Goal: Check status: Check status

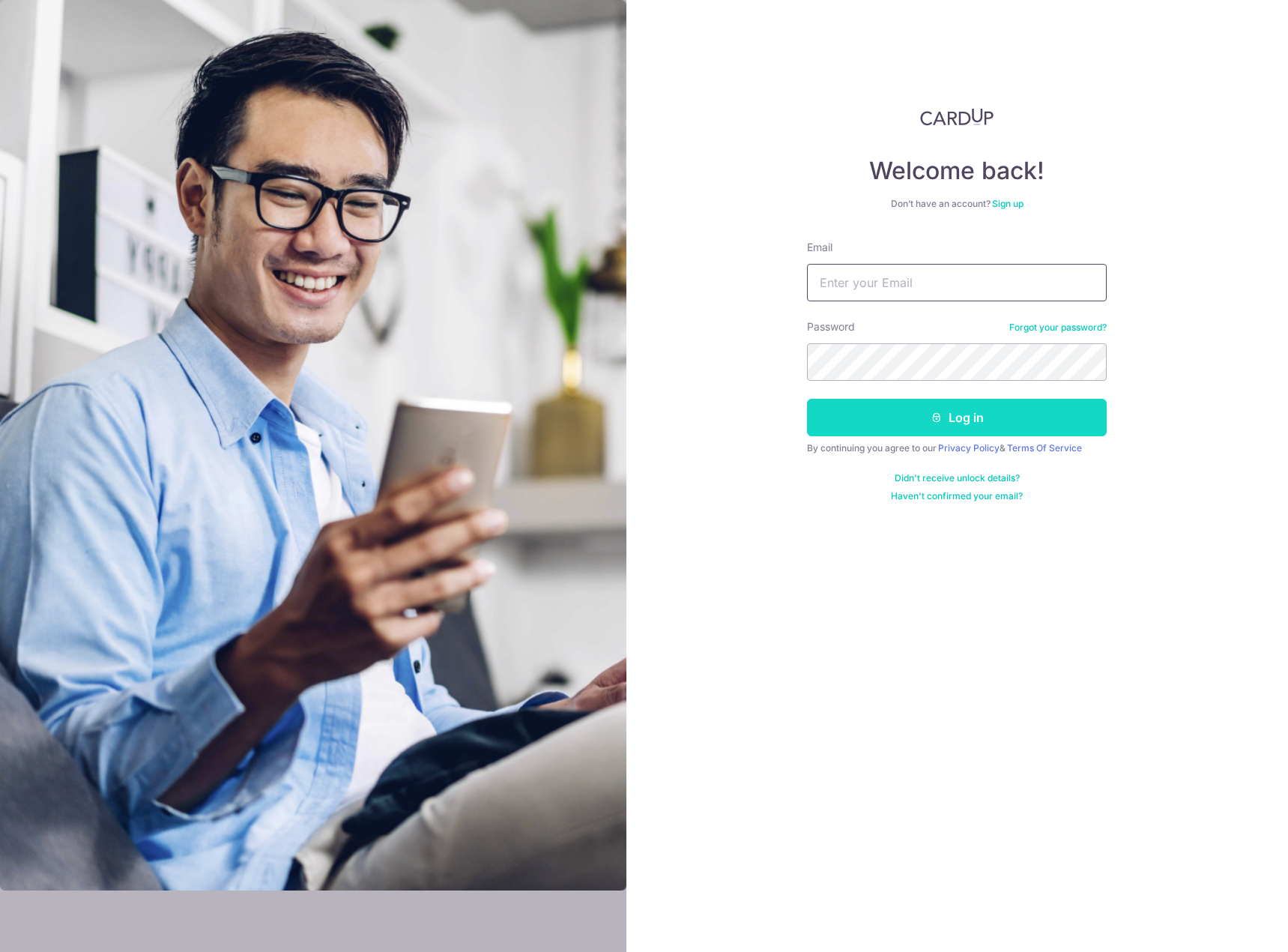
type input "[EMAIL_ADDRESS][DOMAIN_NAME]"
click at [902, 421] on button "Log in" at bounding box center [956, 417] width 300 height 37
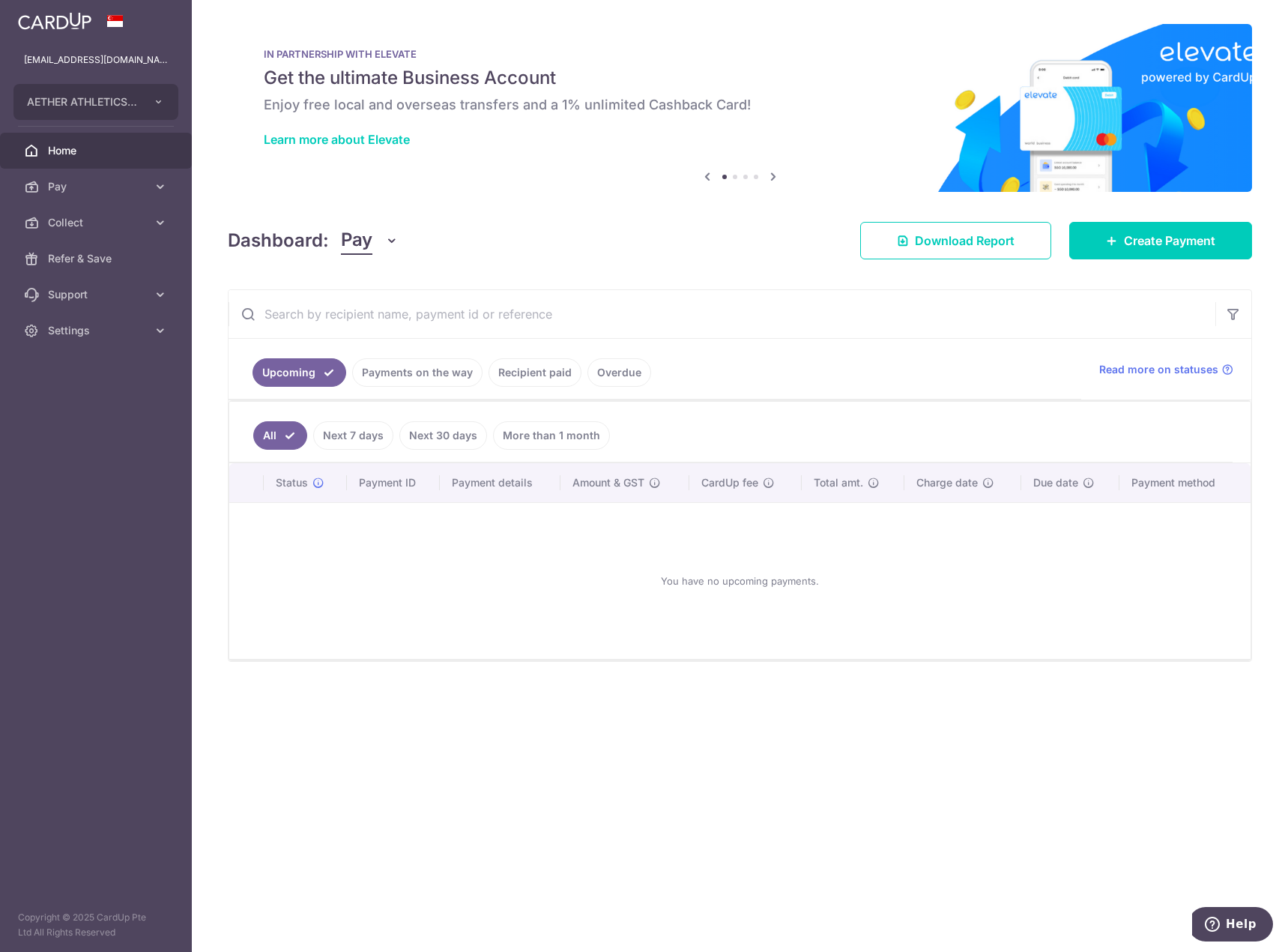
click at [607, 374] on link "Overdue" at bounding box center [619, 373] width 64 height 29
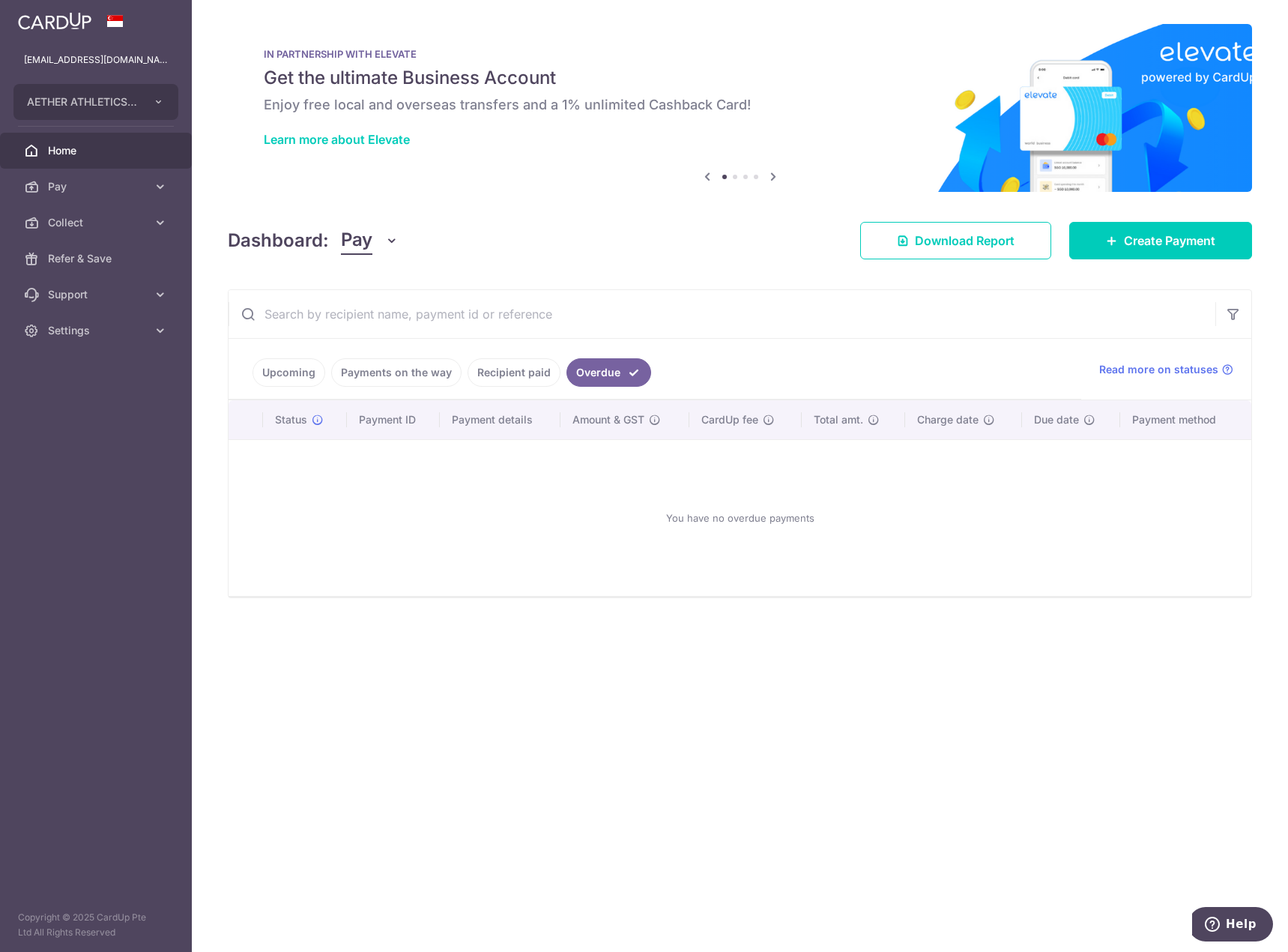
click at [538, 375] on link "Recipient paid" at bounding box center [514, 373] width 93 height 29
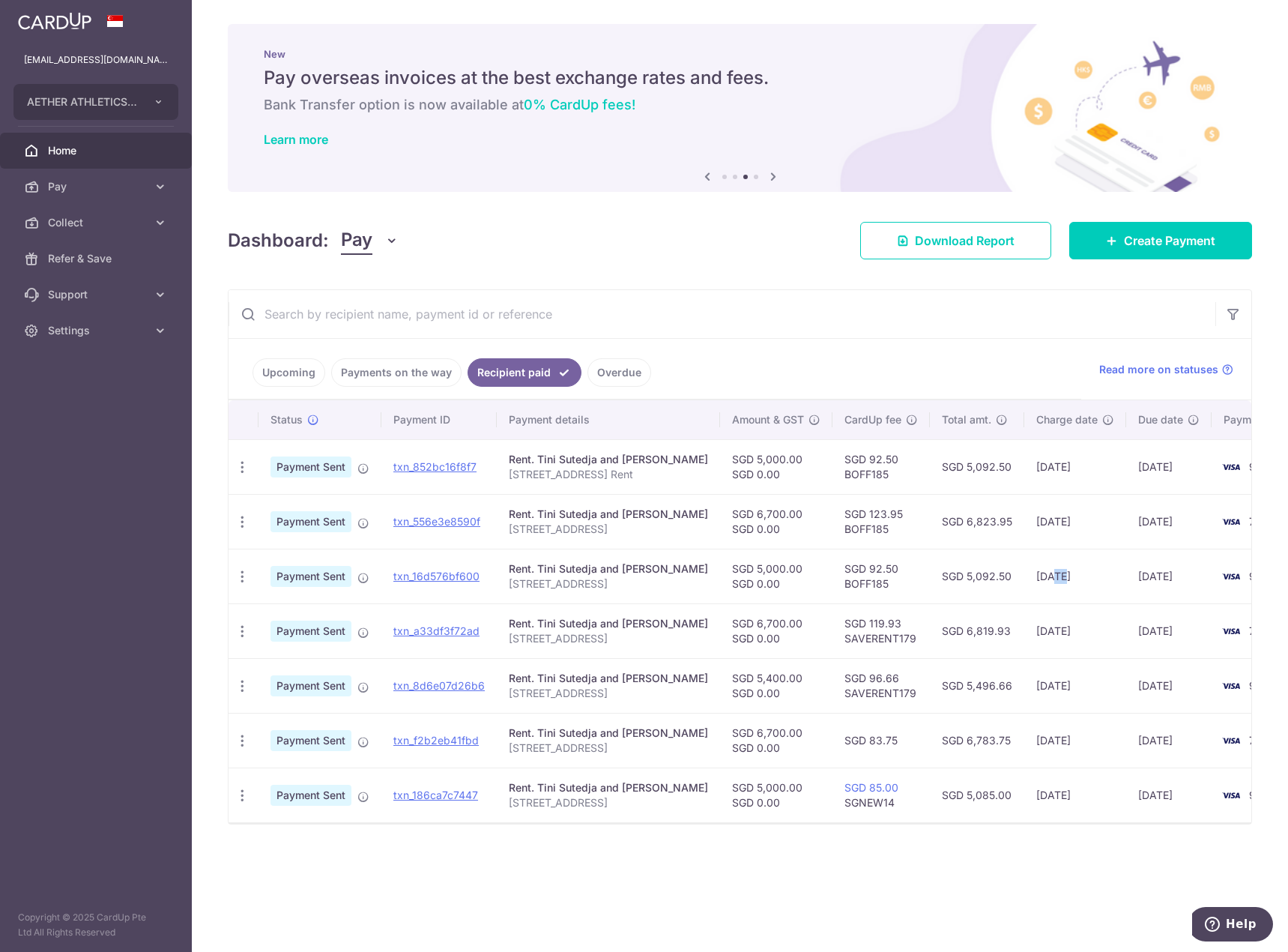
drag, startPoint x: 1046, startPoint y: 576, endPoint x: 1036, endPoint y: 575, distance: 10.0
click at [1036, 575] on td "[DATE]" at bounding box center [1075, 576] width 102 height 55
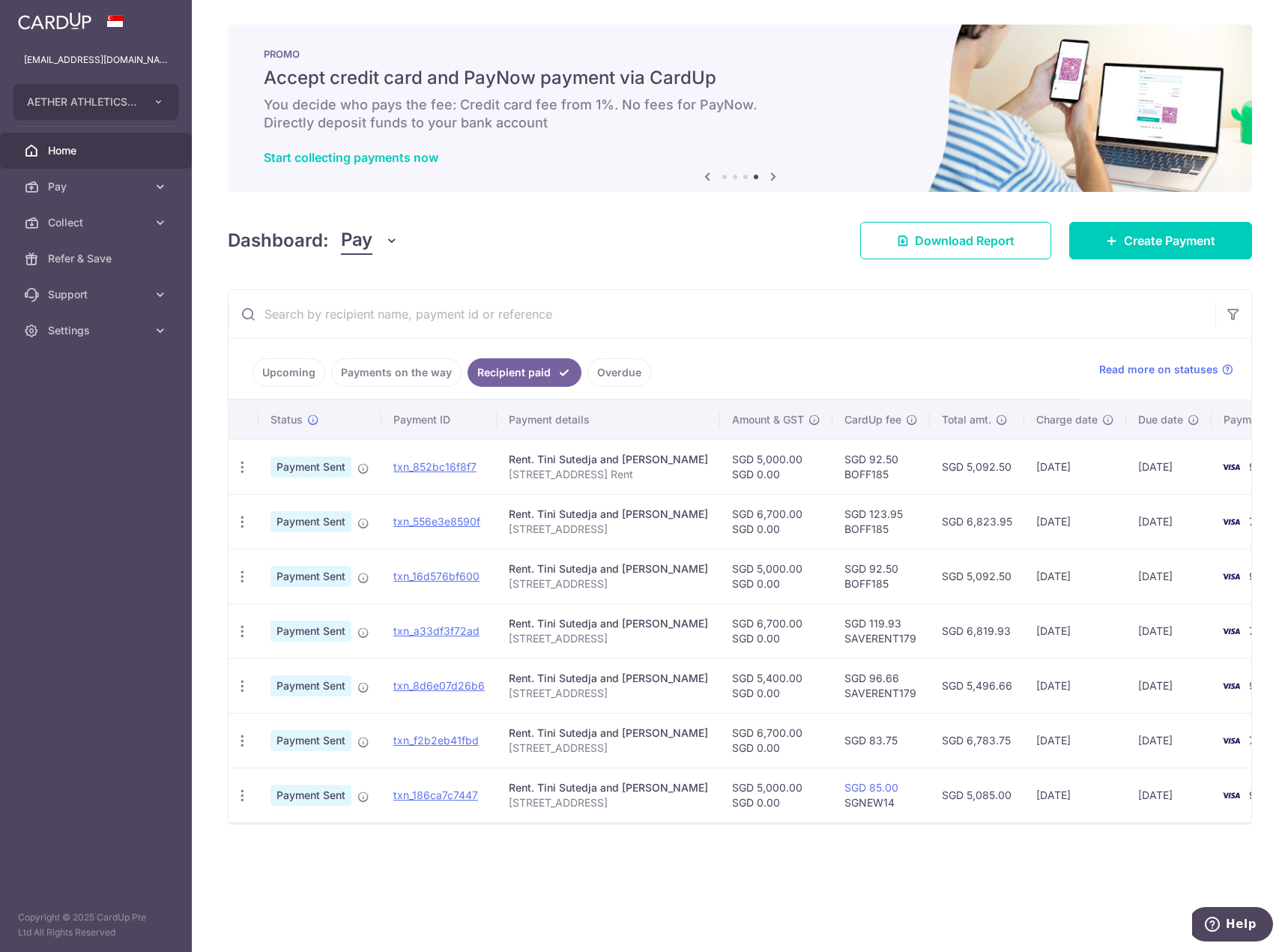
click at [1126, 563] on td "[DATE]" at bounding box center [1169, 576] width 86 height 55
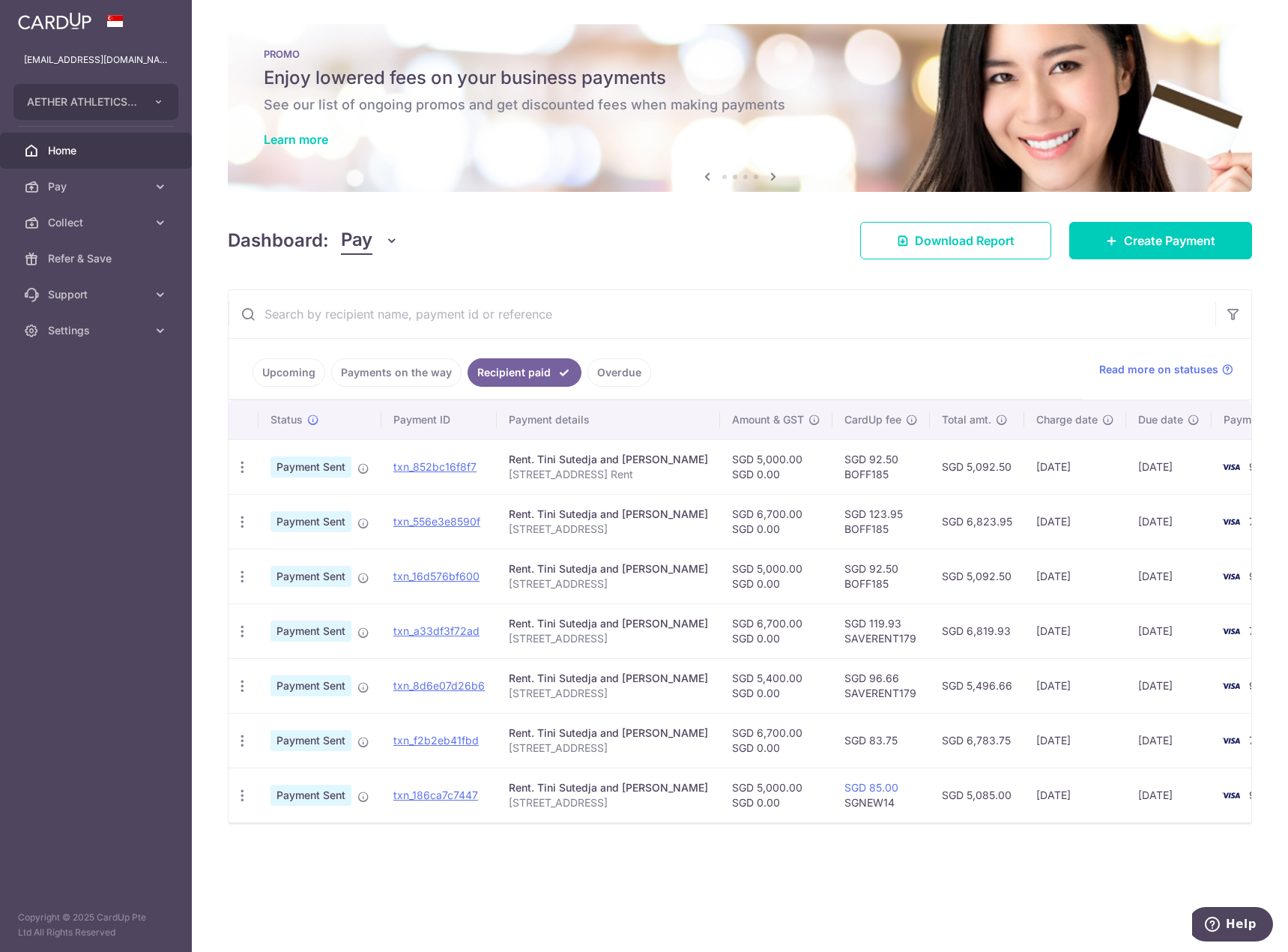
scroll to position [0, 51]
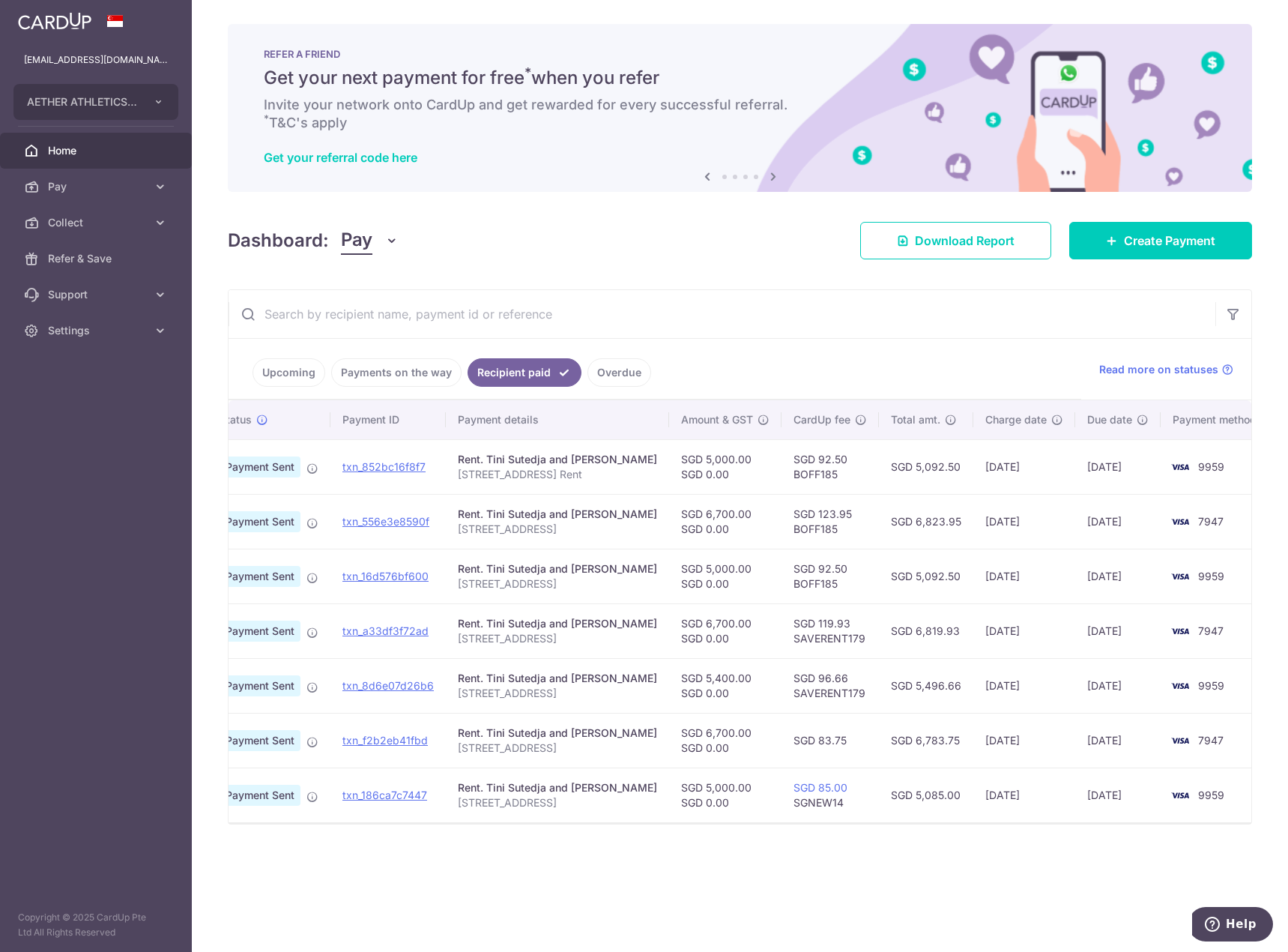
click at [546, 41] on div "REFER A FRIEND Get your next payment for free * when you refer Invite your netw…" at bounding box center [740, 108] width 1025 height 168
